Goal: Task Accomplishment & Management: Use online tool/utility

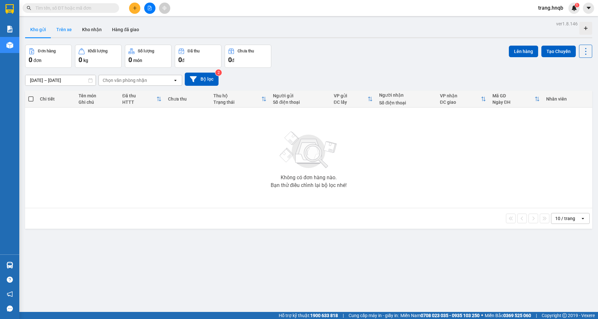
click at [62, 25] on button "Trên xe" at bounding box center [64, 29] width 26 height 15
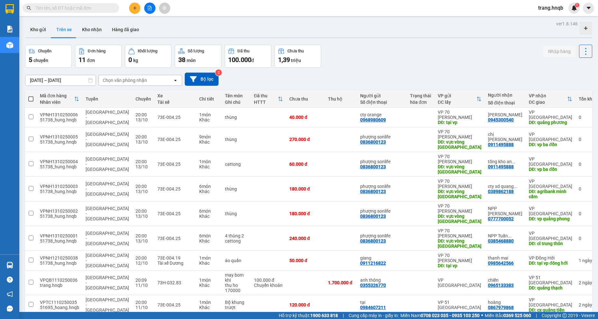
click at [462, 68] on div "11/10/2025 – 13/10/2025 Press the down arrow key to interact with the calendar …" at bounding box center [308, 79] width 567 height 23
